Goal: Navigation & Orientation: Find specific page/section

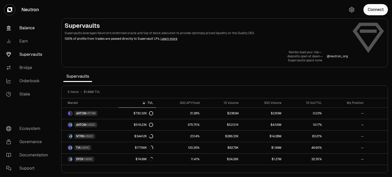
click at [30, 30] on link "Balance" at bounding box center [28, 27] width 53 height 13
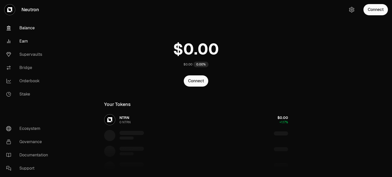
click at [28, 40] on link "Earn" at bounding box center [28, 41] width 53 height 13
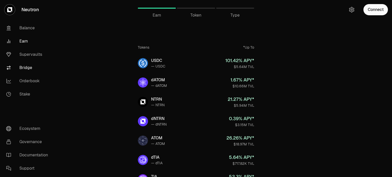
click at [29, 70] on link "Bridge" at bounding box center [28, 67] width 53 height 13
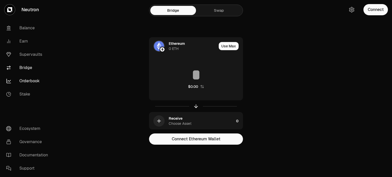
click at [29, 81] on link "Orderbook" at bounding box center [28, 80] width 53 height 13
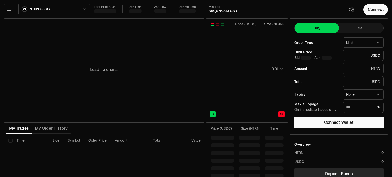
type input "********"
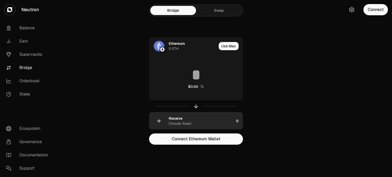
click at [181, 115] on div "Receive Choose Asset" at bounding box center [191, 121] width 85 height 17
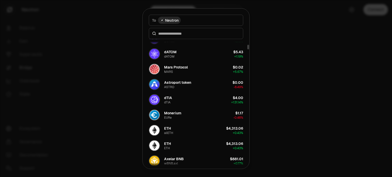
scroll to position [147, 0]
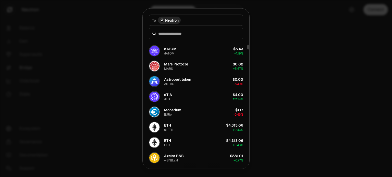
click at [276, 118] on div at bounding box center [196, 88] width 392 height 177
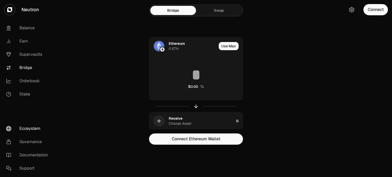
click at [26, 131] on link "Ecosystem" at bounding box center [28, 128] width 53 height 13
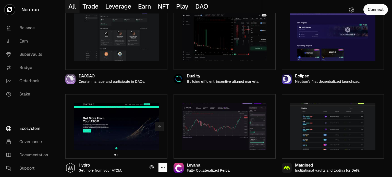
scroll to position [337, 0]
click at [367, 169] on icon at bounding box center [368, 168] width 4 height 4
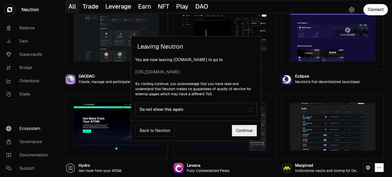
click at [244, 110] on div "Do not show this again" at bounding box center [194, 109] width 109 height 5
click at [246, 130] on link "Continue" at bounding box center [244, 131] width 25 height 12
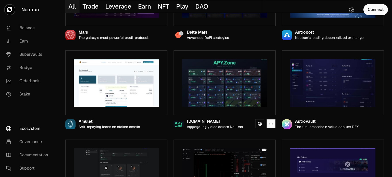
scroll to position [202, 0]
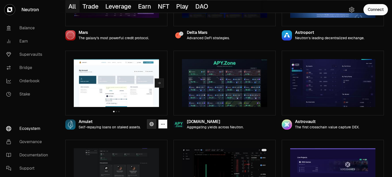
click at [152, 124] on icon at bounding box center [151, 124] width 4 height 4
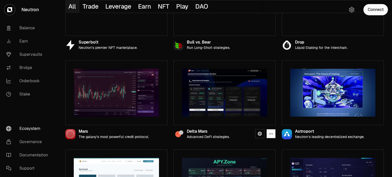
scroll to position [103, 0]
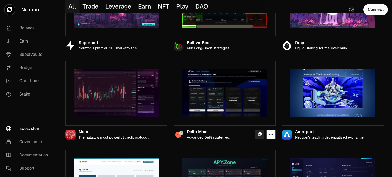
click at [259, 135] on icon at bounding box center [260, 134] width 4 height 4
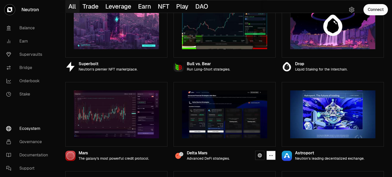
scroll to position [79, 0]
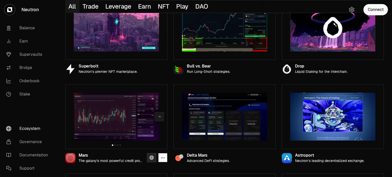
click at [151, 160] on link at bounding box center [151, 157] width 9 height 9
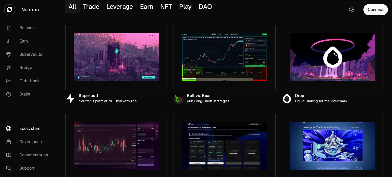
scroll to position [38, 0]
